Goal: Task Accomplishment & Management: Complete application form

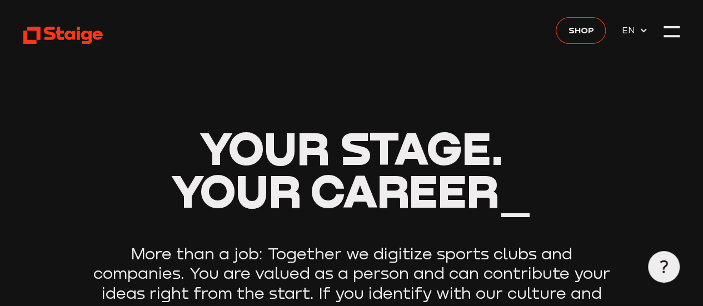
click at [464, 113] on header "Your stage. Your career_ More than a job: Together we digitize sports clubs and…" at bounding box center [351, 210] width 656 height 421
click at [57, 33] on use at bounding box center [64, 35] width 80 height 17
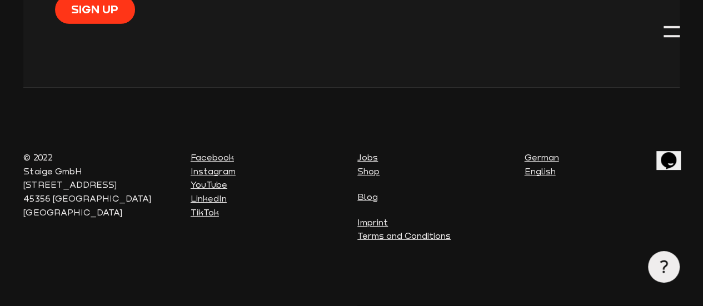
scroll to position [4331, 0]
click at [362, 156] on link "Jobs" at bounding box center [367, 157] width 21 height 10
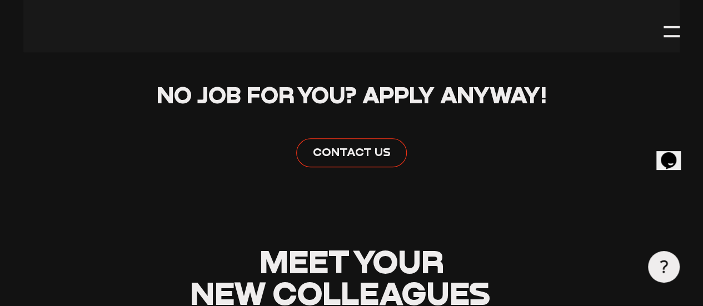
scroll to position [556, 0]
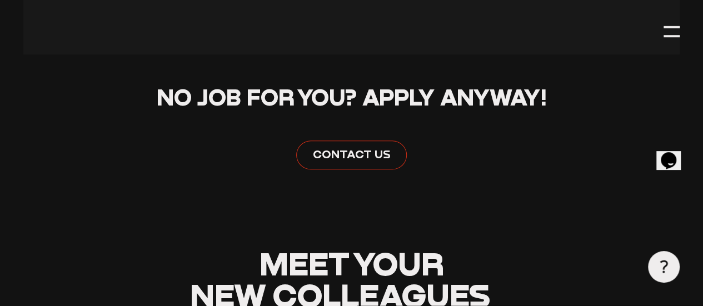
click at [337, 162] on span "Contact us" at bounding box center [352, 154] width 78 height 16
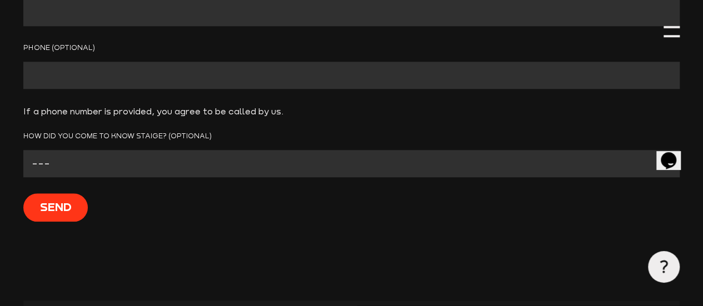
scroll to position [511, 0]
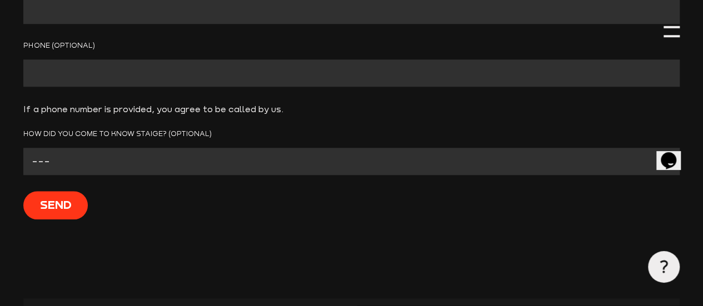
click at [385, 170] on select "--- Facebook Instagram Google Linkedin E-Mail From another club Other" at bounding box center [351, 162] width 656 height 28
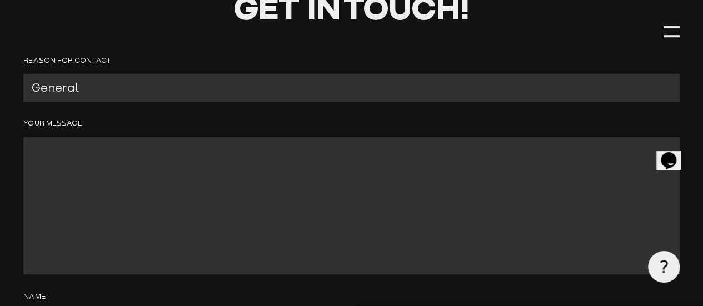
scroll to position [133, 0]
click at [242, 88] on select "General Press Products Career Support" at bounding box center [351, 89] width 656 height 28
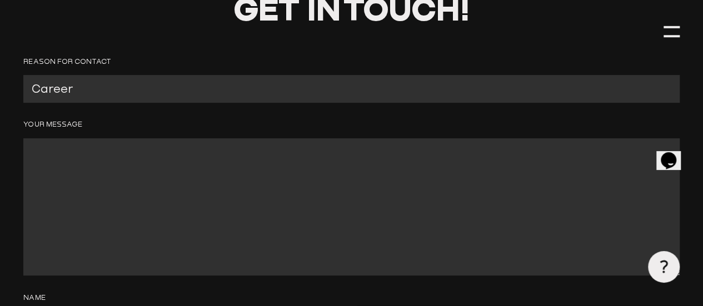
click at [190, 76] on select "General Press Products Career Support" at bounding box center [351, 89] width 656 height 28
click at [140, 136] on header "Get in Touch! Reason for contact General Press Products Career Support Your Mes…" at bounding box center [351, 272] width 656 height 810
click at [122, 92] on header "Get in Touch! Reason for contact General Press Products Career Support Your Mes…" at bounding box center [351, 272] width 656 height 810
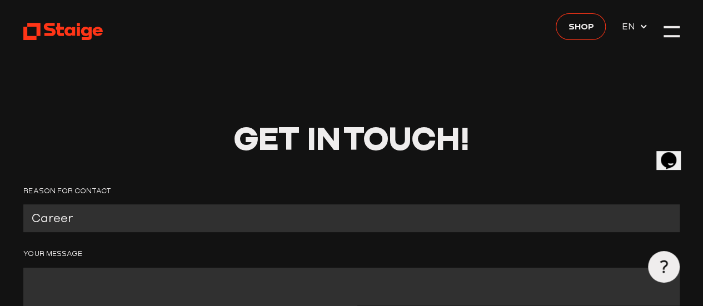
scroll to position [0, 0]
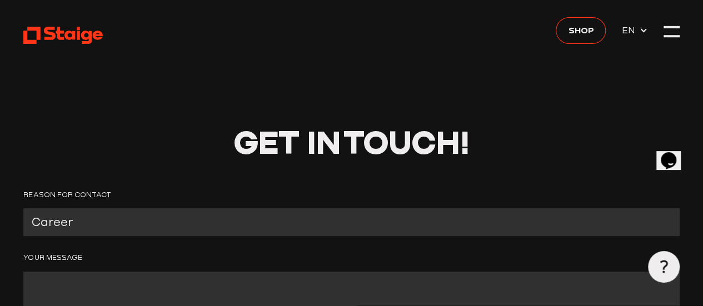
click at [505, 190] on label "Reason for contact" at bounding box center [351, 195] width 656 height 12
click at [505, 208] on select "General Press Products Career Support" at bounding box center [351, 222] width 656 height 28
select select "Career"
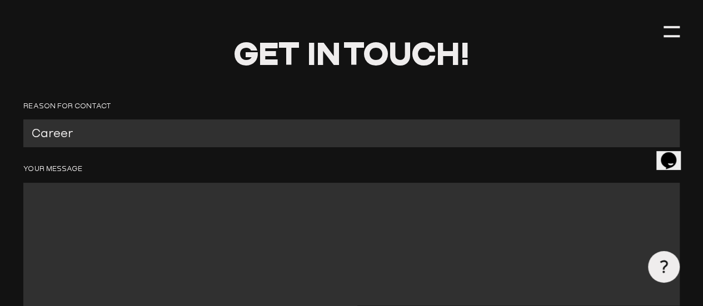
click at [436, 251] on textarea "Contact form" at bounding box center [351, 252] width 656 height 138
paste textarea "Ich bin Sportwissenschaftler mit großer Leidenschaft für Training und habe währ…"
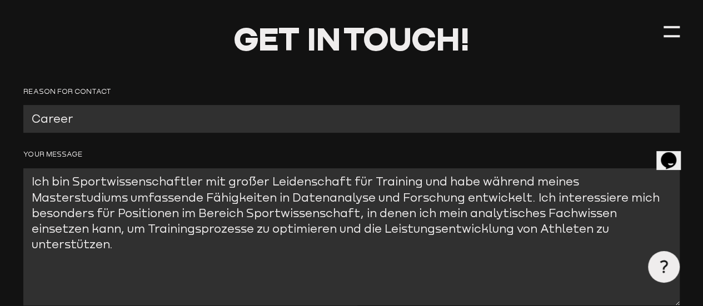
scroll to position [24, 0]
type textarea "Ich bin Sportwissenschaftler mit großer Leidenschaft für Training und habe währ…"
click at [114, 234] on header "Get in Touch! Reason for contact General Press Products Career Support Your Mes…" at bounding box center [351, 302] width 656 height 810
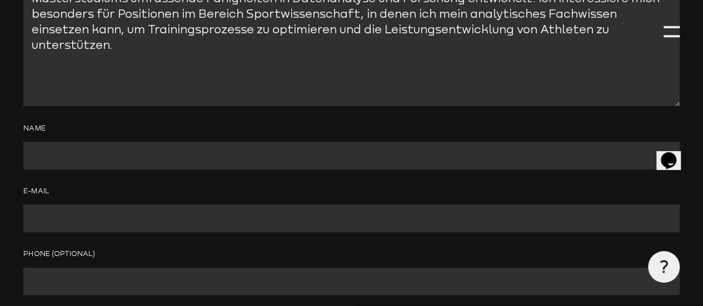
scroll to position [303, 0]
click at [258, 154] on input "Contact form" at bounding box center [351, 155] width 656 height 28
type input "Alejandro Cabrera Diaz"
type input "alejandrocd0524@gmail.com"
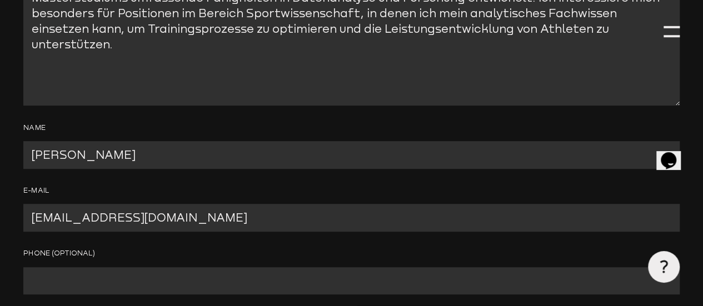
click at [161, 188] on header "Get in Touch! Reason for contact General Press Products Career Support Your Mes…" at bounding box center [351, 102] width 656 height 810
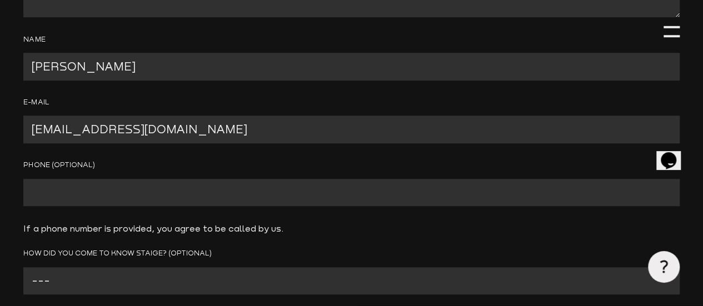
scroll to position [392, 0]
click at [261, 193] on input "Phone (optional)" at bounding box center [351, 192] width 656 height 28
click at [134, 201] on header "Get in Touch! Reason for contact General Press Products Career Support Your Mes…" at bounding box center [351, 13] width 656 height 810
click at [213, 192] on input "Phone (optional)" at bounding box center [351, 192] width 656 height 28
type input "+491785380284"
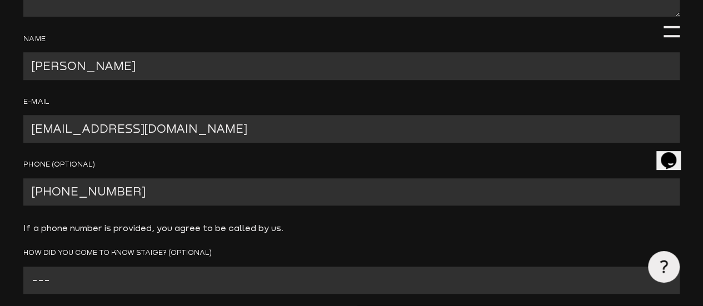
click at [77, 214] on header "Get in Touch! Reason for contact General Press Products Career Support Your Mes…" at bounding box center [351, 13] width 656 height 810
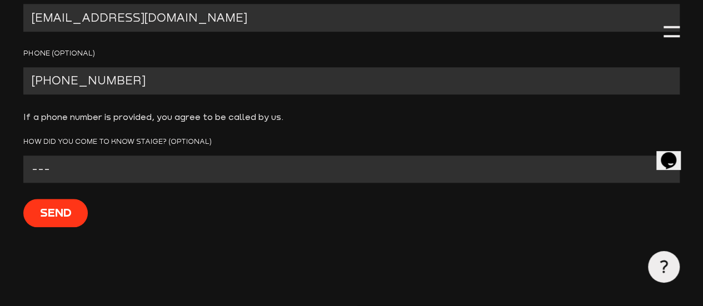
scroll to position [503, 0]
click at [246, 179] on select "--- Facebook Instagram Google Linkedin E-Mail From another club Other" at bounding box center [351, 170] width 656 height 28
click at [190, 157] on select "--- Facebook Instagram Google Linkedin E-Mail From another club Other" at bounding box center [351, 170] width 656 height 28
click at [246, 172] on select "--- Facebook Instagram Google Linkedin E-Mail From another club Other" at bounding box center [351, 170] width 656 height 28
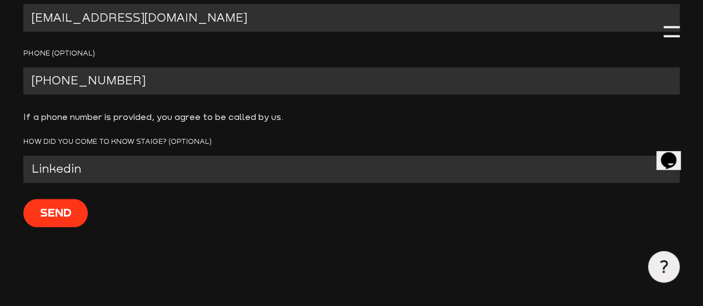
select select "Instagram"
click at [190, 157] on select "--- Facebook Instagram Google Linkedin E-Mail From another club Other" at bounding box center [351, 170] width 656 height 28
click at [88, 209] on input "Send" at bounding box center [55, 213] width 64 height 29
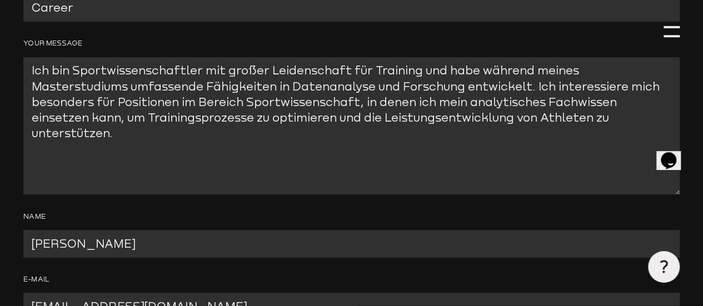
click at [568, 43] on header "Get in Touch! Thank you for your message. It has been sent. Reason for contact …" at bounding box center [351, 209] width 656 height 847
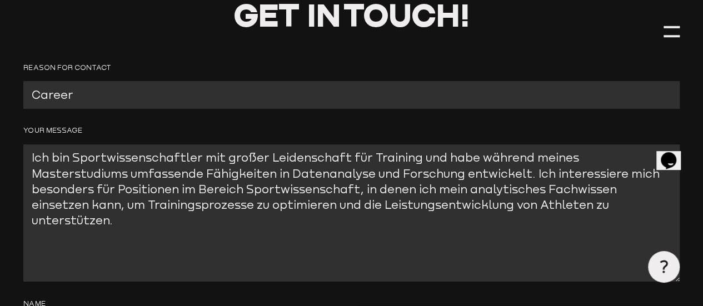
scroll to position [126, 0]
